Goal: Task Accomplishment & Management: Manage account settings

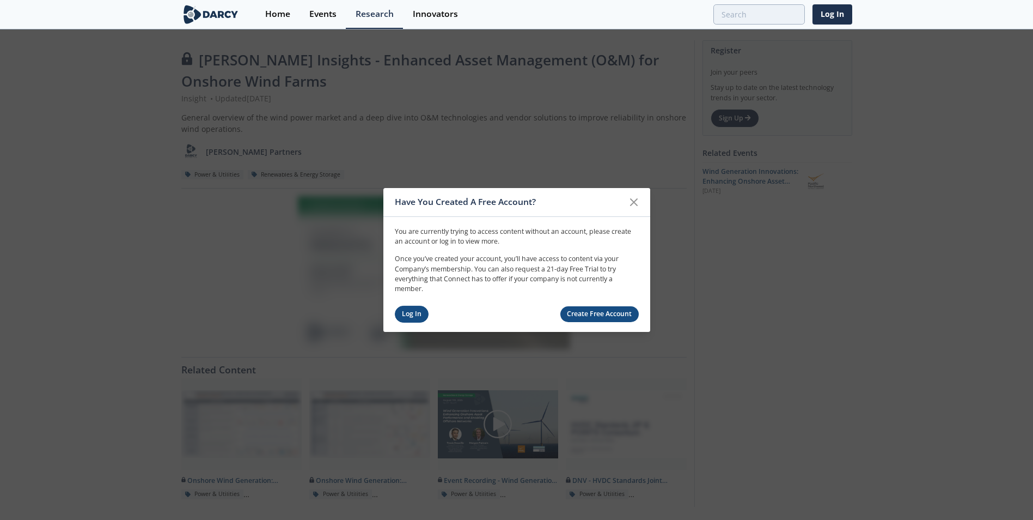
click at [412, 315] on link "Log In" at bounding box center [412, 314] width 34 height 17
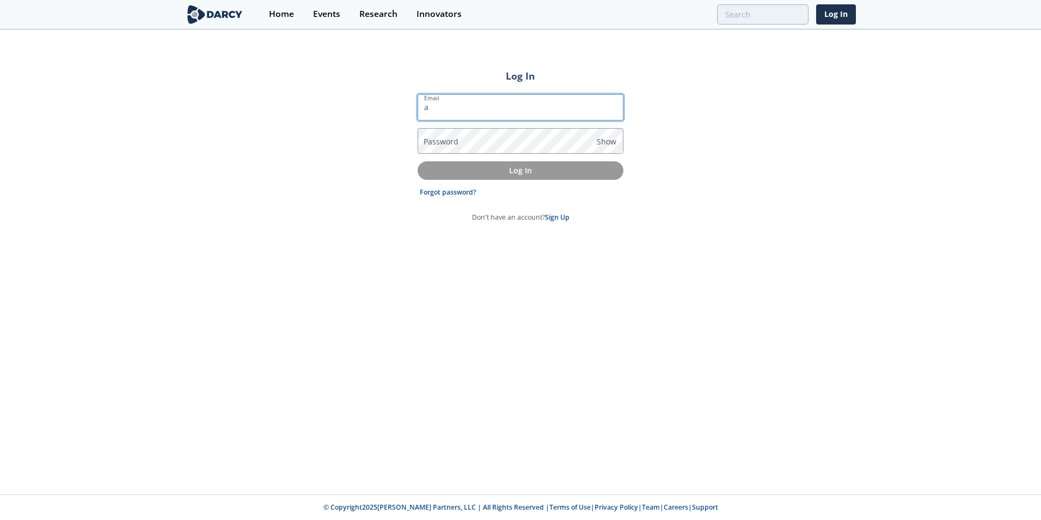
type input "[EMAIL_ADDRESS][PERSON_NAME][DOMAIN_NAME]"
click at [438, 193] on link "Forgot password?" at bounding box center [448, 192] width 57 height 10
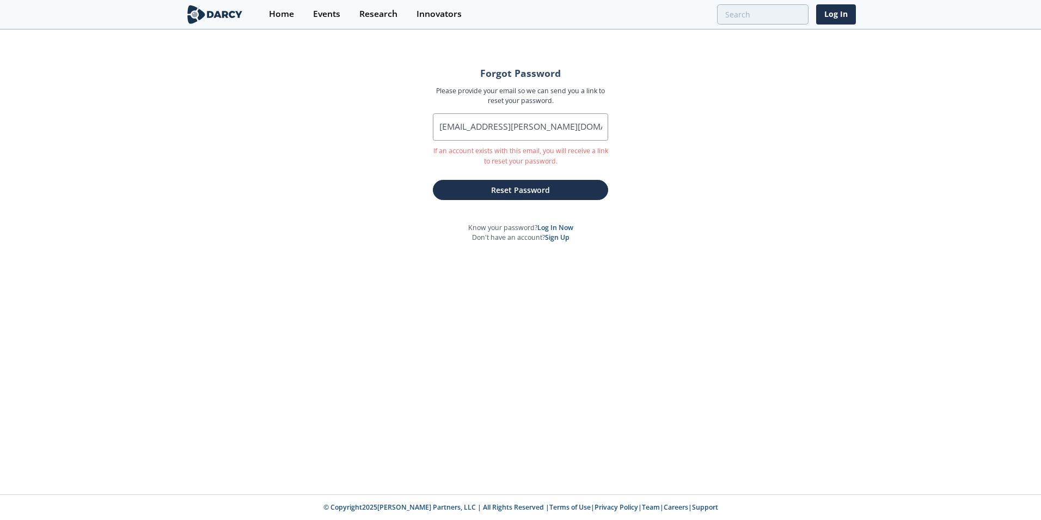
drag, startPoint x: 801, startPoint y: 2, endPoint x: 792, endPoint y: 128, distance: 126.1
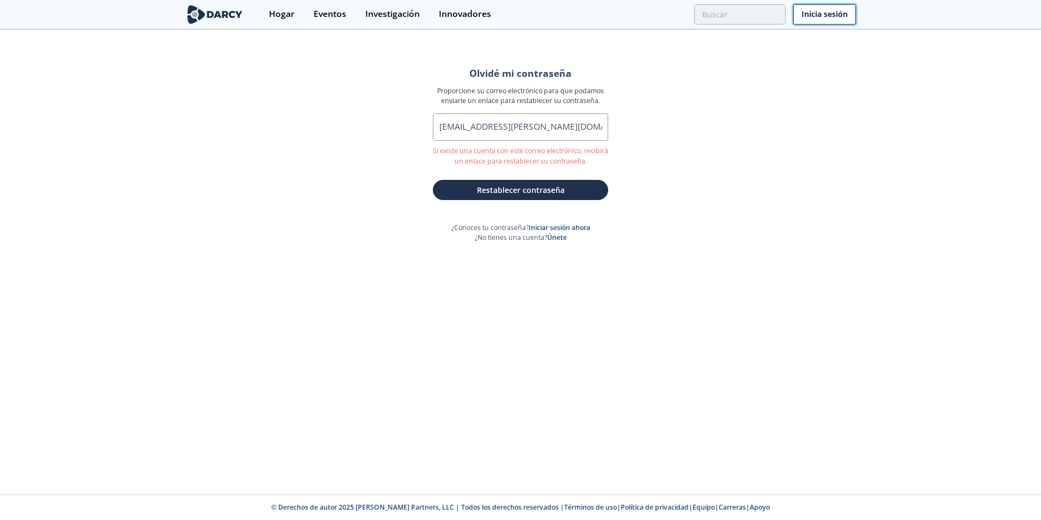
click at [811, 17] on link "Inicia sesión" at bounding box center [825, 14] width 63 height 20
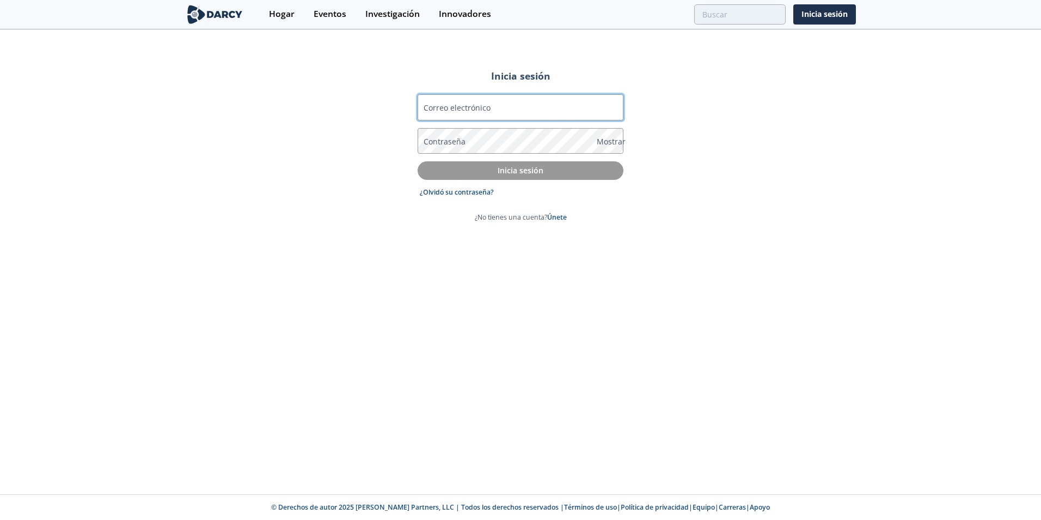
click at [477, 115] on input "Correo electrónico" at bounding box center [521, 107] width 206 height 26
type input "[EMAIL_ADDRESS][PERSON_NAME][DOMAIN_NAME]"
click at [218, 14] on img at bounding box center [214, 14] width 59 height 19
